Goal: Check status: Check status

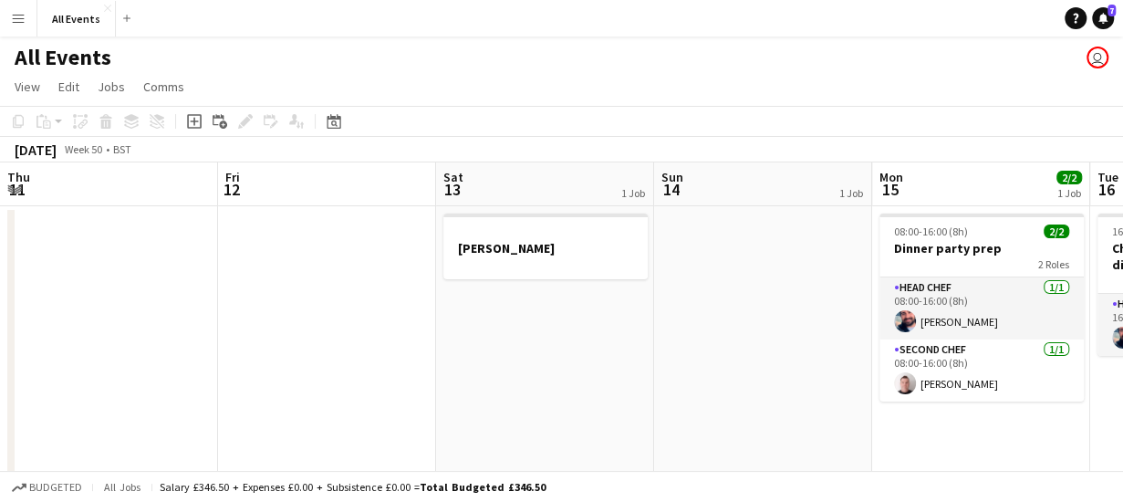
scroll to position [0, 810]
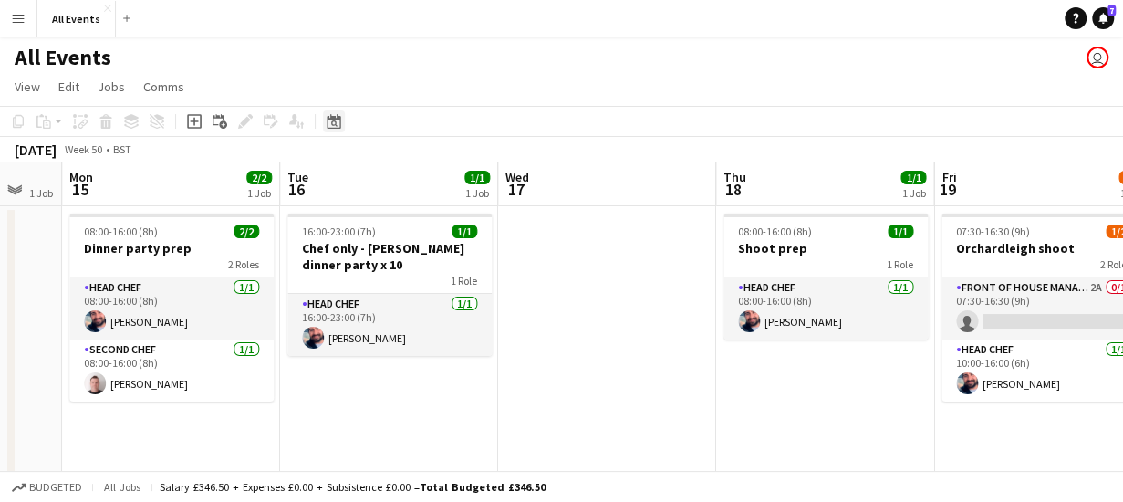
click at [334, 118] on icon at bounding box center [334, 121] width 14 height 15
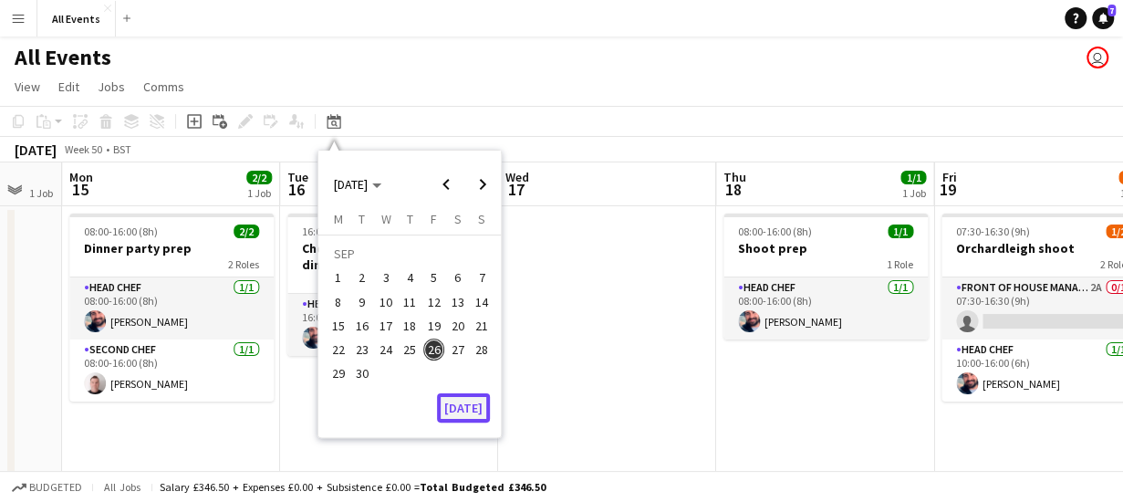
click at [473, 406] on button "[DATE]" at bounding box center [463, 407] width 53 height 29
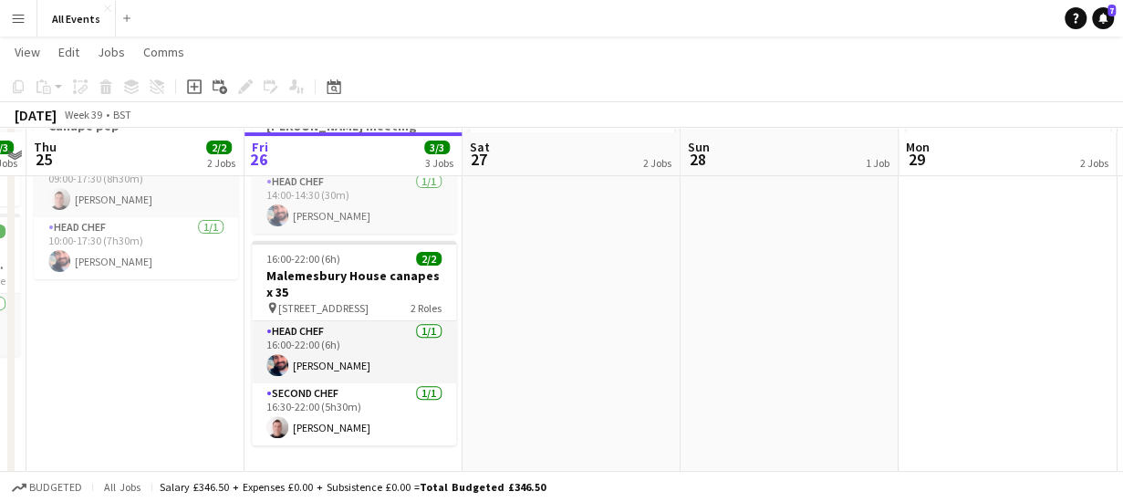
scroll to position [192, 0]
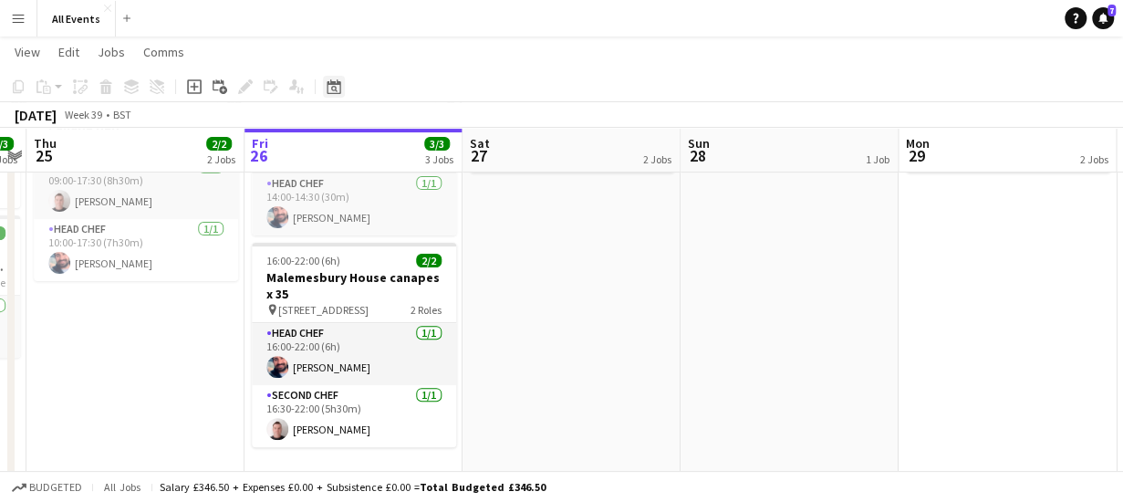
click at [332, 85] on icon "Date picker" at bounding box center [334, 86] width 15 height 15
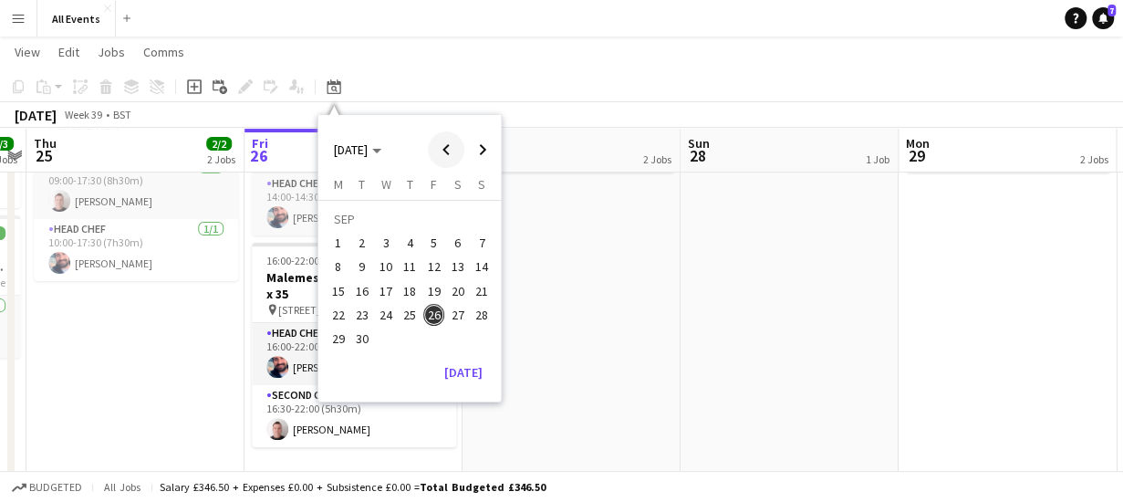
click at [443, 146] on span "Previous month" at bounding box center [446, 149] width 36 height 36
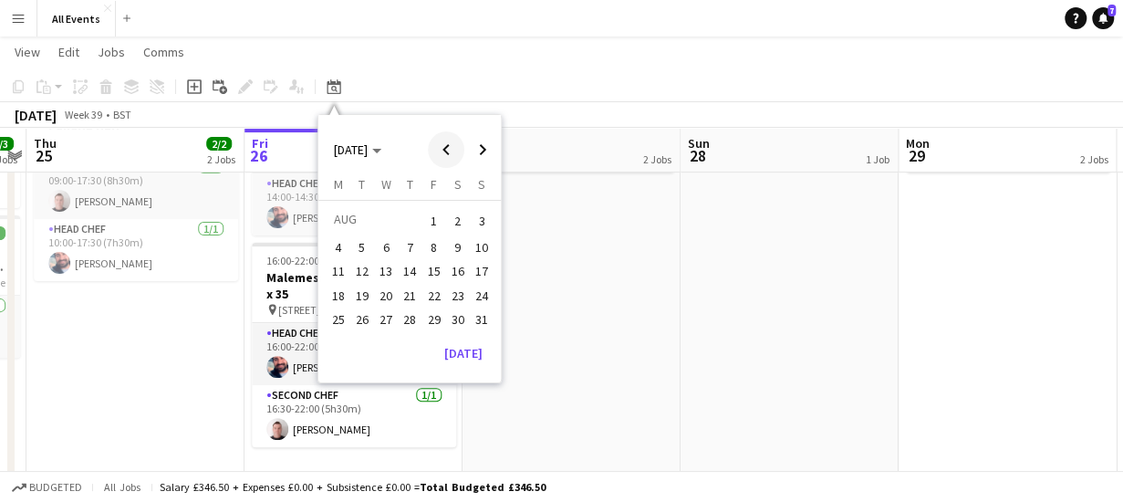
click at [443, 146] on span "Previous month" at bounding box center [446, 149] width 36 height 36
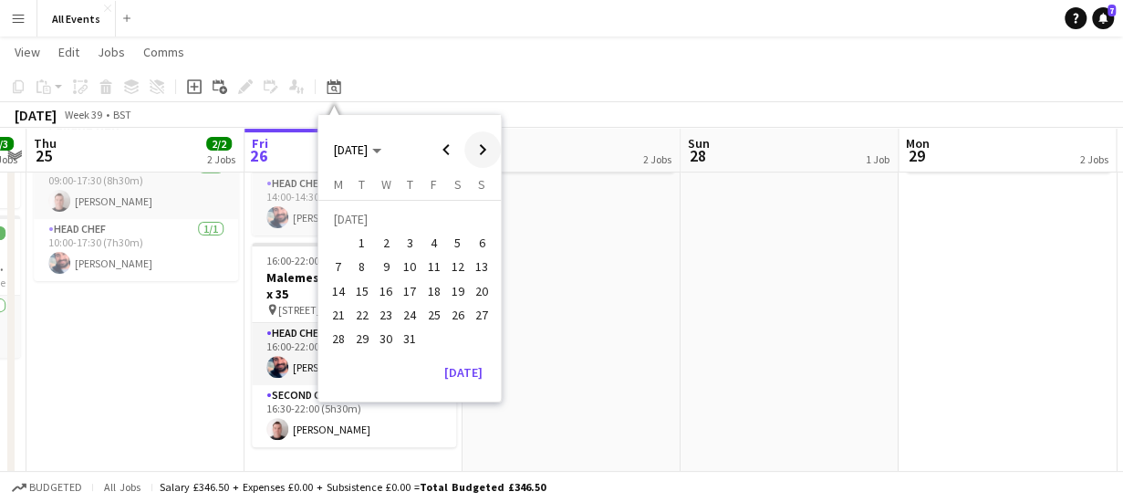
click at [480, 147] on span "Next month" at bounding box center [482, 149] width 36 height 36
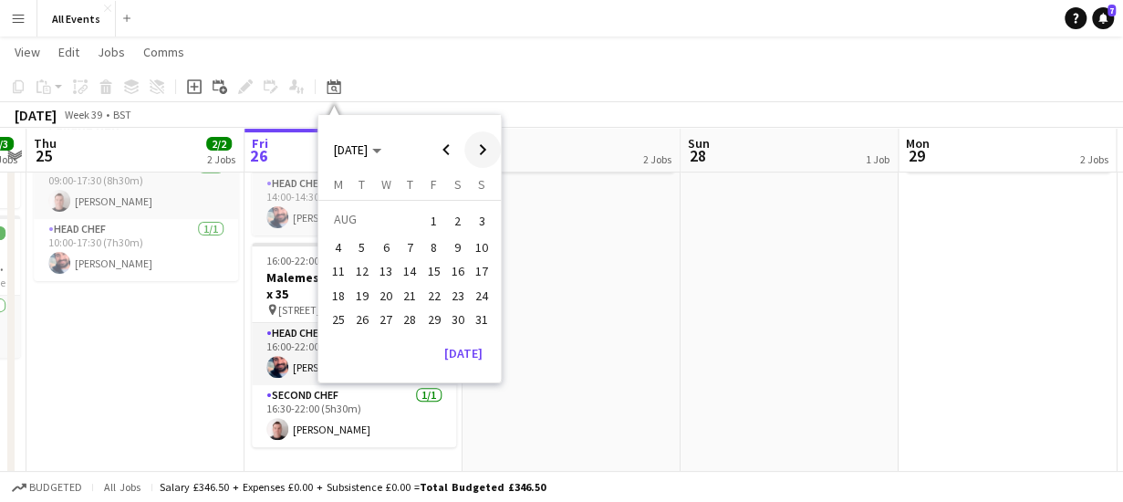
click at [480, 147] on span "Next month" at bounding box center [482, 149] width 36 height 36
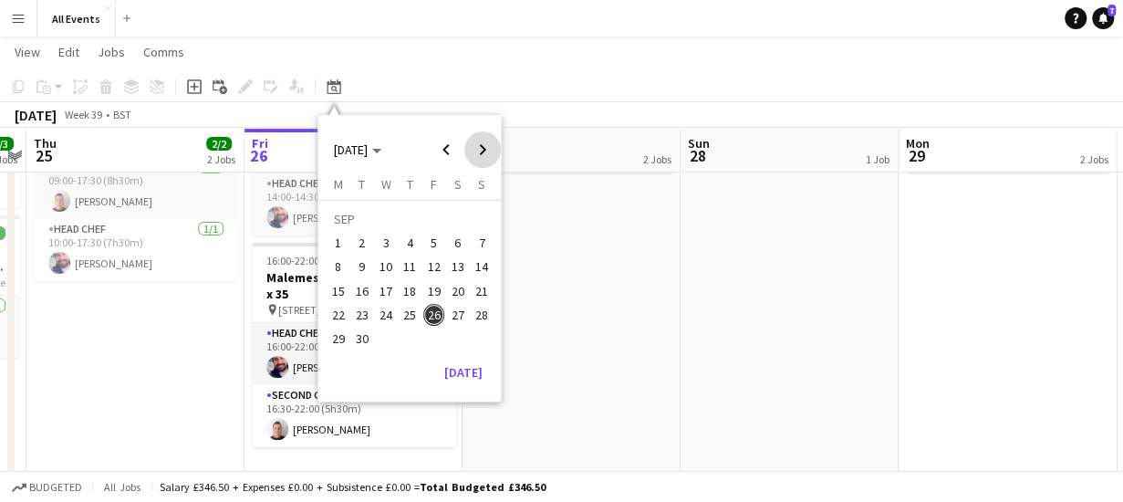
click at [480, 147] on span "Next month" at bounding box center [482, 149] width 36 height 36
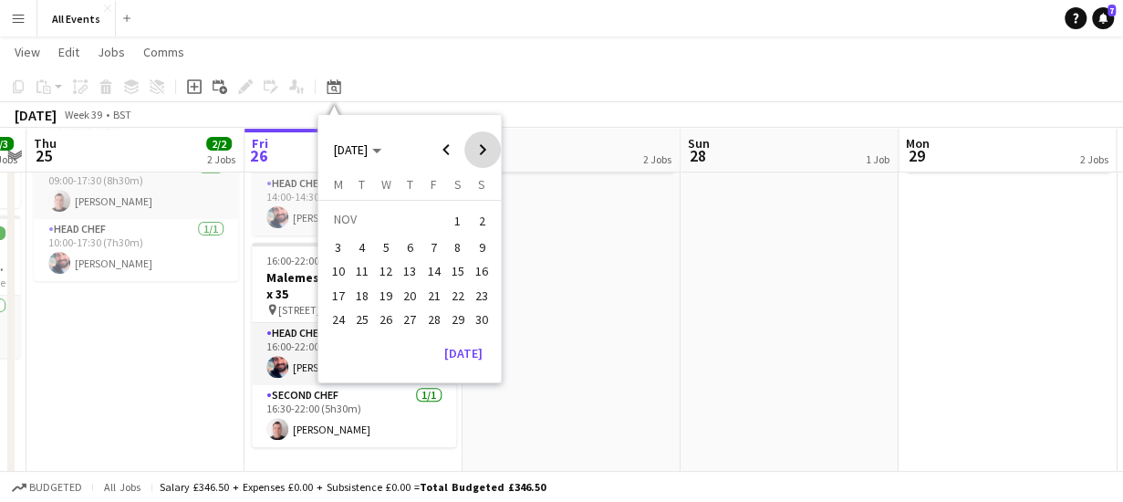
click at [480, 147] on span "Next month" at bounding box center [482, 149] width 36 height 36
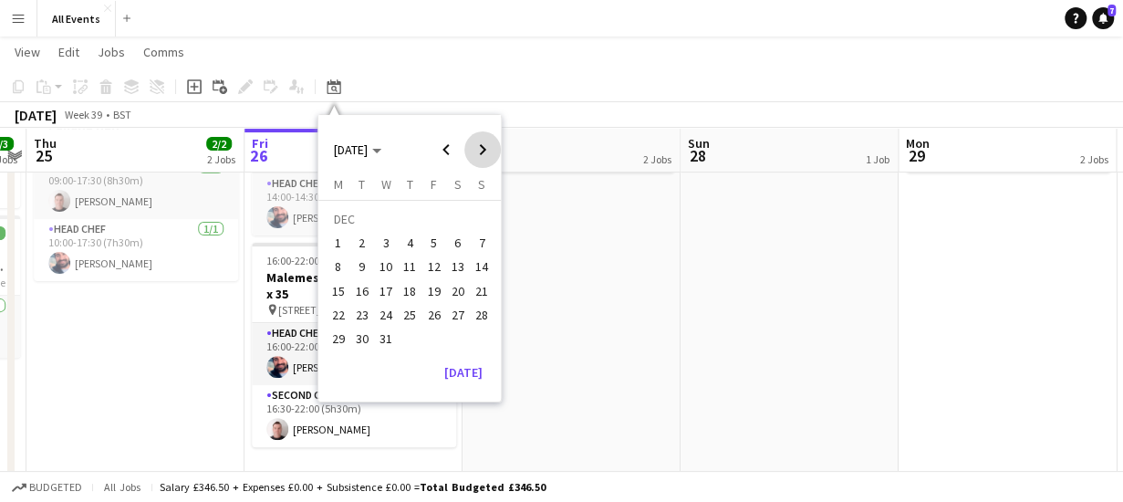
click at [480, 147] on span "Next month" at bounding box center [482, 149] width 36 height 36
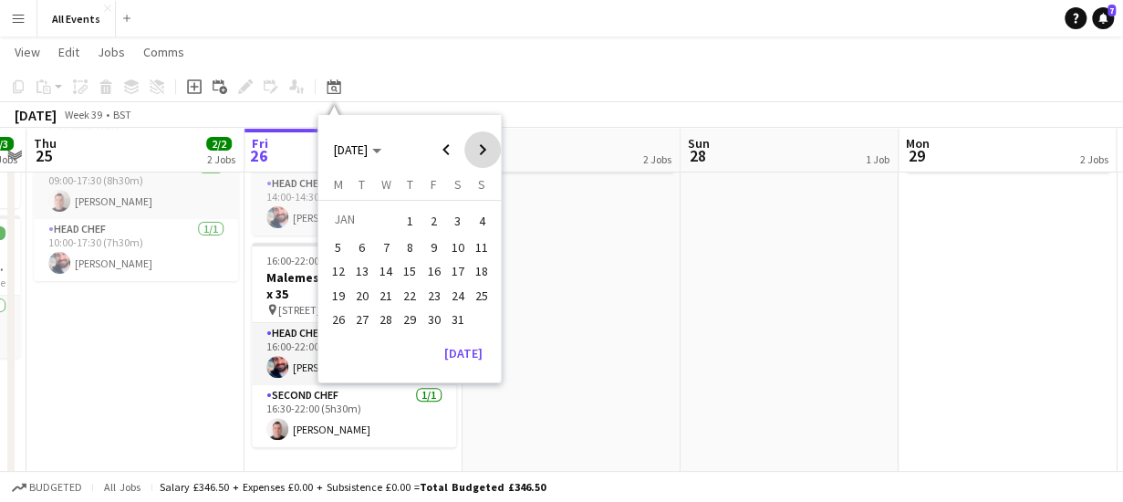
click at [480, 147] on span "Next month" at bounding box center [482, 149] width 36 height 36
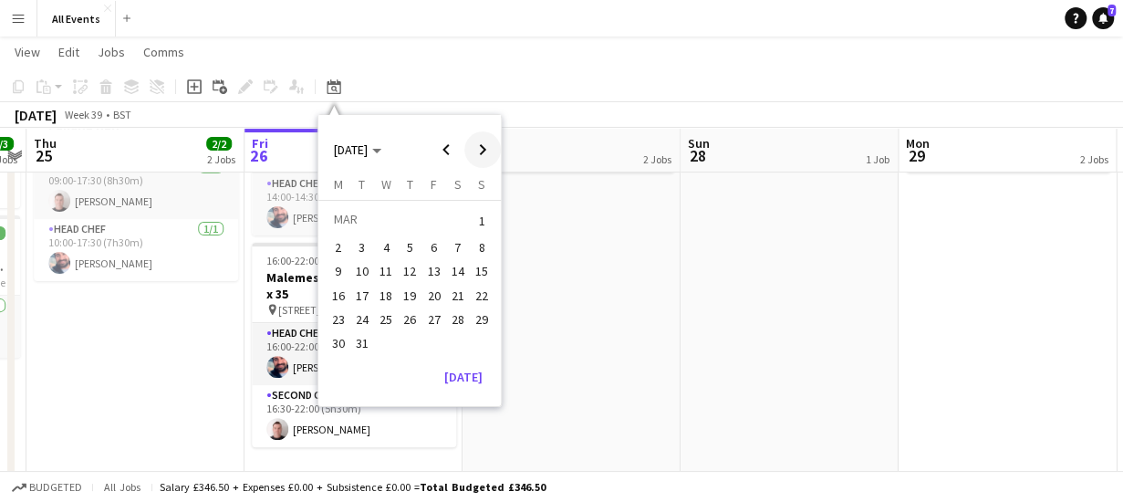
click at [480, 147] on span "Next month" at bounding box center [482, 149] width 36 height 36
click at [462, 291] on span "18" at bounding box center [458, 291] width 22 height 22
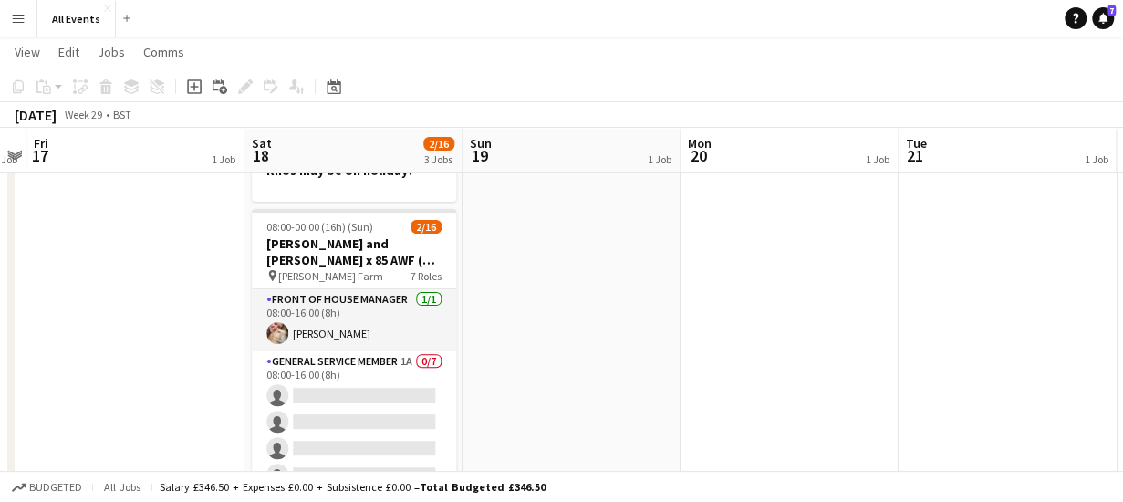
scroll to position [0, 0]
